Goal: Task Accomplishment & Management: Use online tool/utility

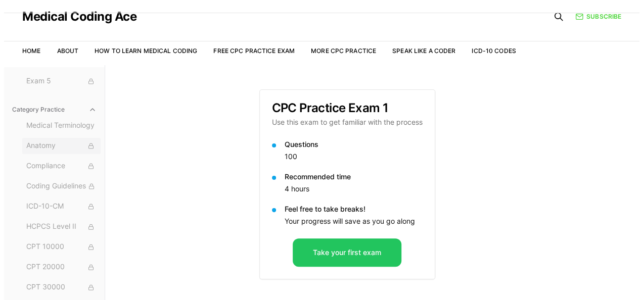
scroll to position [104, 0]
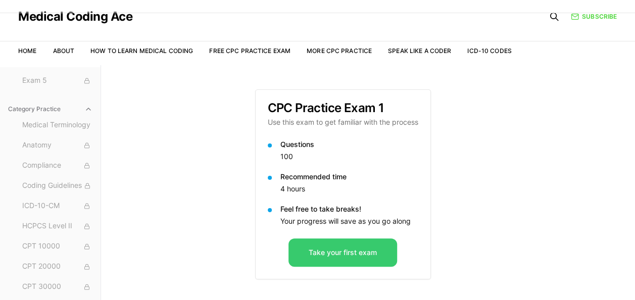
click at [330, 252] on button "Take your first exam" at bounding box center [343, 252] width 109 height 28
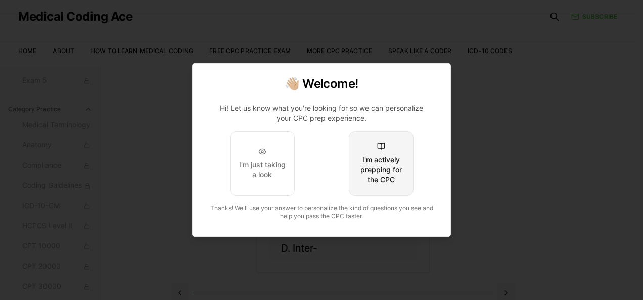
click at [382, 178] on div "I'm actively prepping for the CPC" at bounding box center [380, 170] width 47 height 30
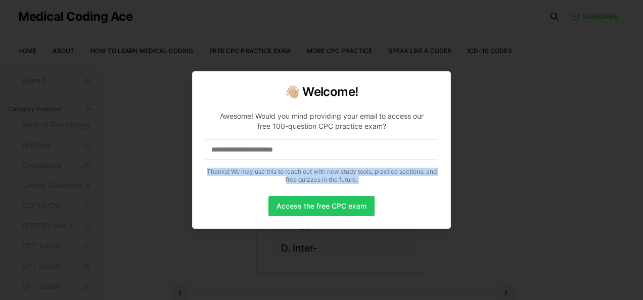
click at [382, 178] on p "Thanks! We may use this to reach out with new study tools, practice sections, a…" at bounding box center [321, 176] width 233 height 16
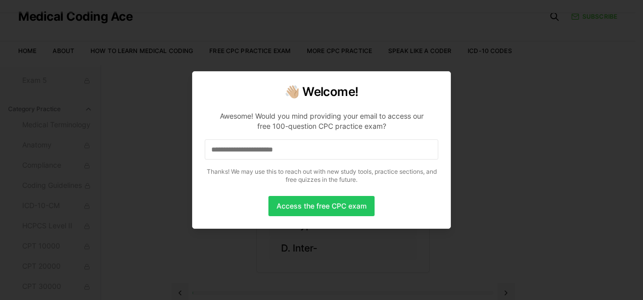
click at [490, 68] on div at bounding box center [321, 150] width 643 height 300
click at [442, 79] on div "👋🏼 Welcome! Awesome! Would you mind providing your email to access our free 100…" at bounding box center [321, 150] width 259 height 158
drag, startPoint x: 442, startPoint y: 79, endPoint x: 476, endPoint y: 99, distance: 39.4
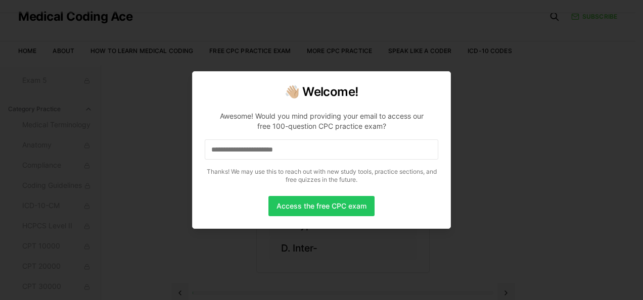
click at [476, 99] on div at bounding box center [321, 150] width 643 height 300
click at [332, 203] on button "Access the free CPC exam" at bounding box center [321, 206] width 106 height 20
click at [212, 150] on input at bounding box center [321, 149] width 233 height 20
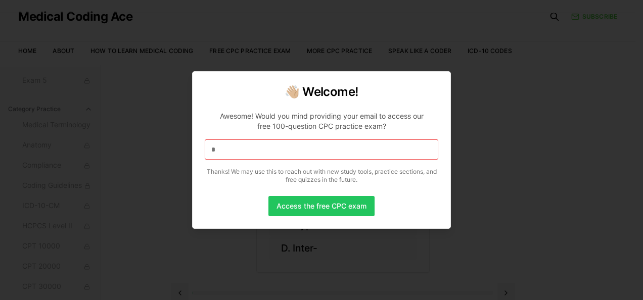
click at [213, 149] on input "*" at bounding box center [321, 149] width 233 height 20
click at [213, 149] on input at bounding box center [321, 149] width 233 height 20
click at [213, 149] on input "*" at bounding box center [321, 149] width 233 height 20
click at [306, 150] on input at bounding box center [321, 149] width 233 height 20
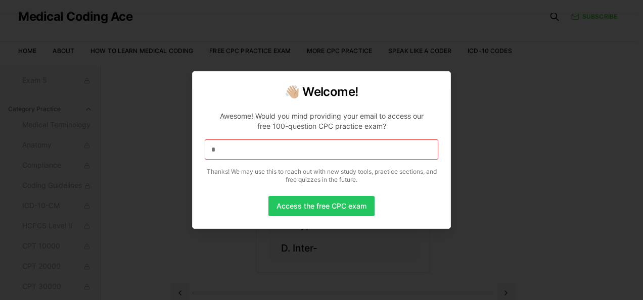
click at [306, 150] on input "*" at bounding box center [321, 149] width 233 height 20
click at [493, 76] on div at bounding box center [321, 150] width 643 height 300
click at [158, 130] on div at bounding box center [321, 150] width 643 height 300
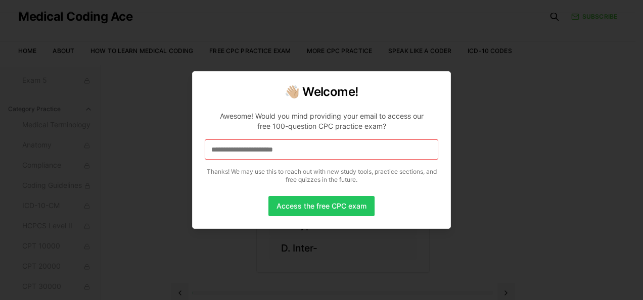
click at [158, 130] on div at bounding box center [321, 150] width 643 height 300
click at [314, 212] on button "Access the free CPC exam" at bounding box center [321, 206] width 106 height 20
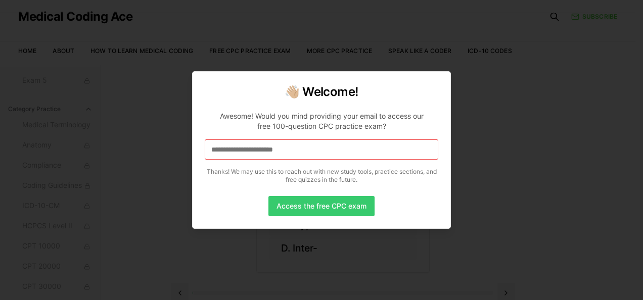
click at [309, 201] on button "Access the free CPC exam" at bounding box center [321, 206] width 106 height 20
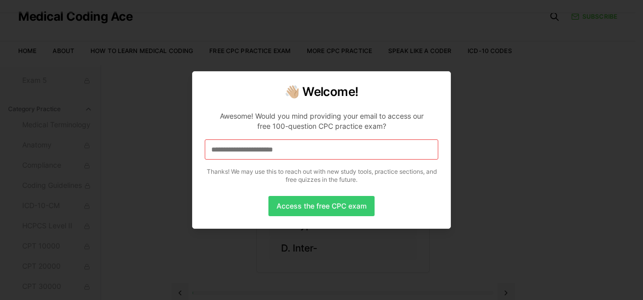
click at [309, 201] on button "Access the free CPC exam" at bounding box center [321, 206] width 106 height 20
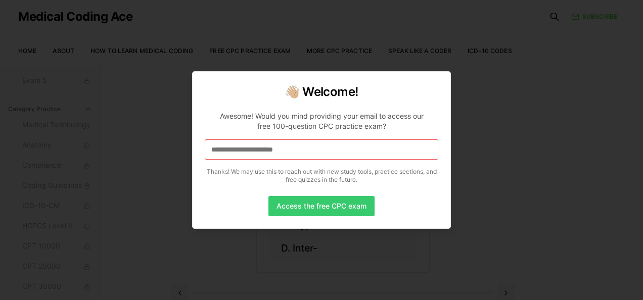
click at [309, 201] on button "Access the free CPC exam" at bounding box center [321, 206] width 106 height 20
click at [307, 204] on button "Access the free CPC exam" at bounding box center [321, 206] width 106 height 20
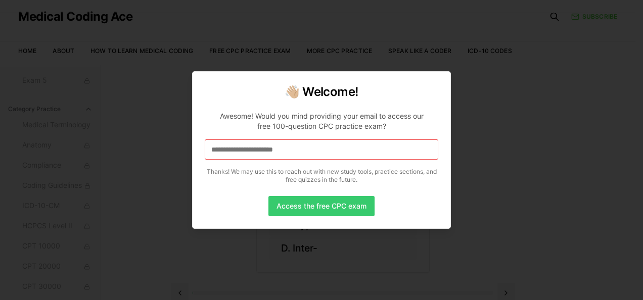
click at [307, 204] on button "Access the free CPC exam" at bounding box center [321, 206] width 106 height 20
click at [465, 150] on div at bounding box center [321, 150] width 643 height 300
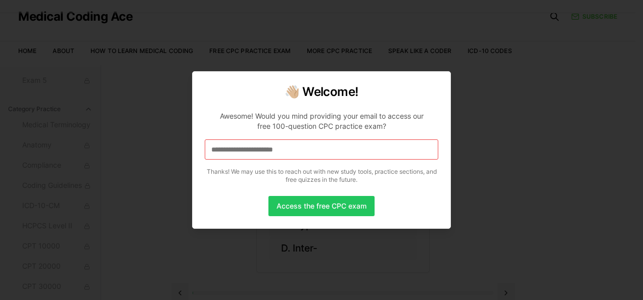
click at [465, 150] on div at bounding box center [321, 150] width 643 height 300
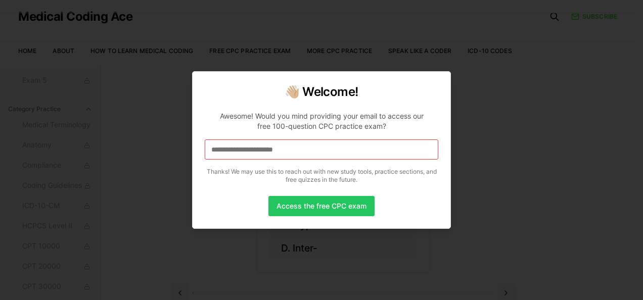
click at [465, 150] on div at bounding box center [321, 150] width 643 height 300
click at [596, 39] on div at bounding box center [321, 150] width 643 height 300
click at [479, 65] on div at bounding box center [321, 150] width 643 height 300
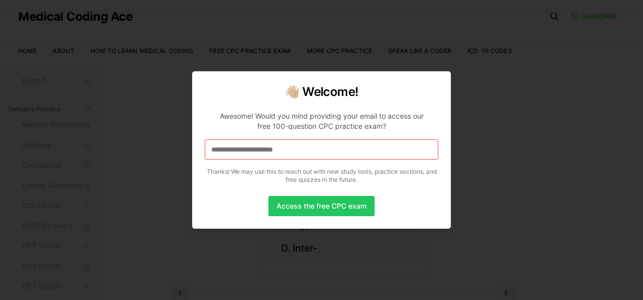
click at [479, 65] on div at bounding box center [321, 150] width 643 height 300
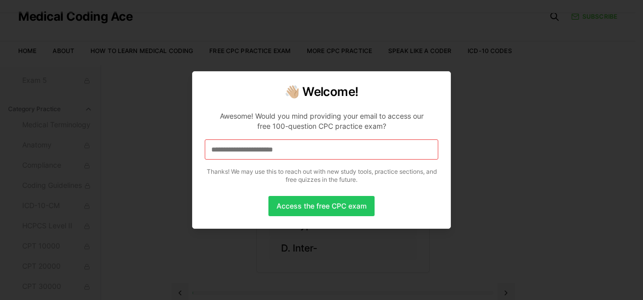
click at [479, 65] on div at bounding box center [321, 150] width 643 height 300
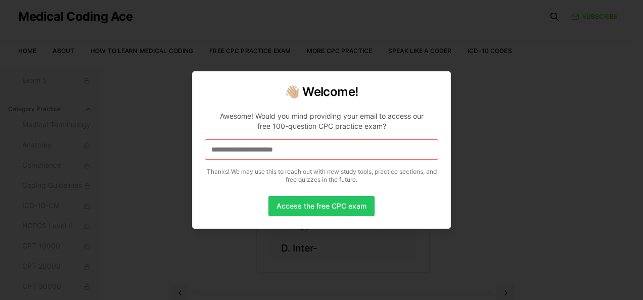
click at [479, 65] on div at bounding box center [321, 150] width 643 height 300
click at [219, 214] on div "Access the free CPC exam" at bounding box center [321, 206] width 233 height 20
drag, startPoint x: 219, startPoint y: 214, endPoint x: 206, endPoint y: 109, distance: 106.0
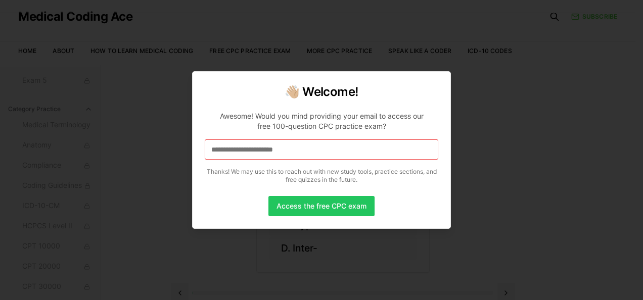
click at [206, 109] on p "Awesome! Would you mind providing your email to access our free 100-question CP…" at bounding box center [321, 145] width 233 height 85
click at [217, 151] on input at bounding box center [321, 149] width 233 height 20
click at [184, 59] on div at bounding box center [321, 150] width 643 height 300
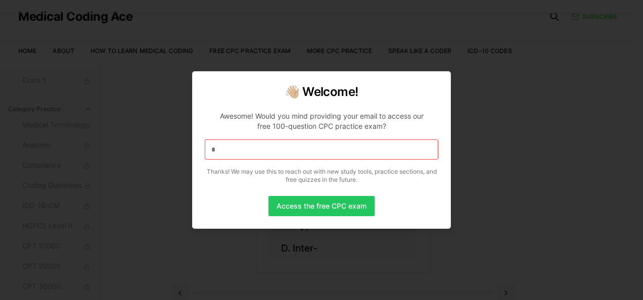
click at [184, 59] on div at bounding box center [321, 150] width 643 height 300
click at [132, 165] on div at bounding box center [321, 150] width 643 height 300
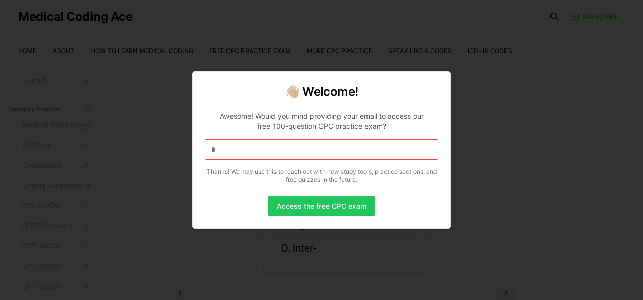
click at [132, 165] on div at bounding box center [321, 150] width 643 height 300
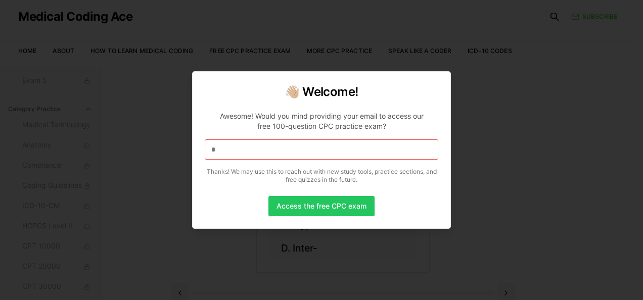
click at [132, 165] on div at bounding box center [321, 150] width 643 height 300
